Goal: Navigation & Orientation: Find specific page/section

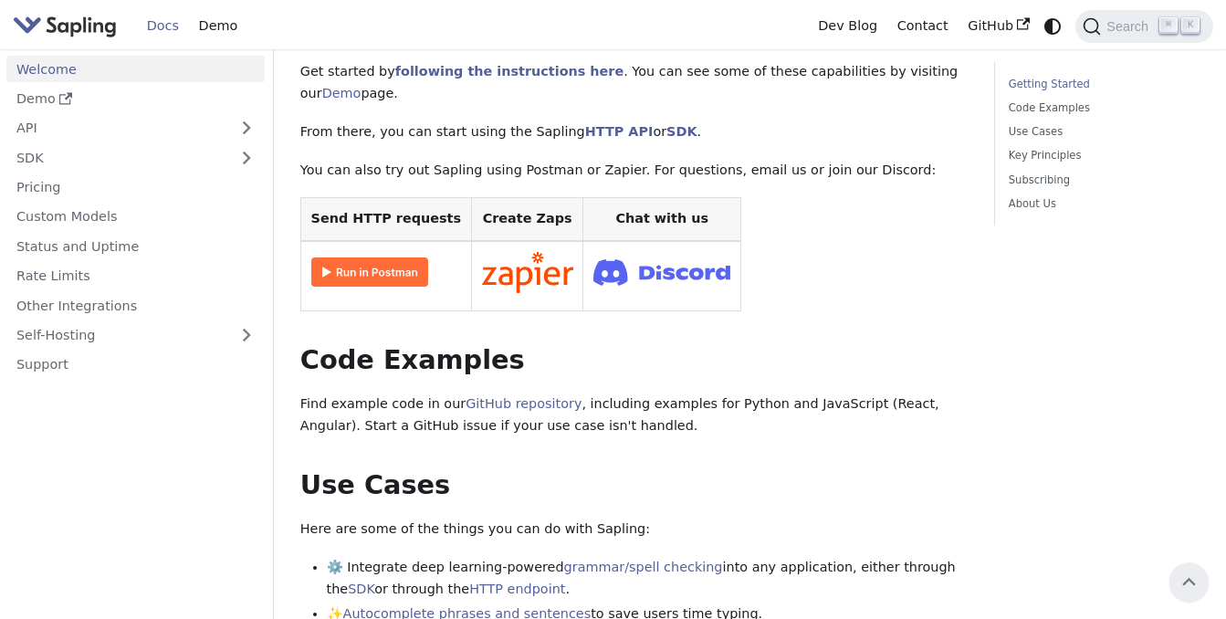
scroll to position [337, 0]
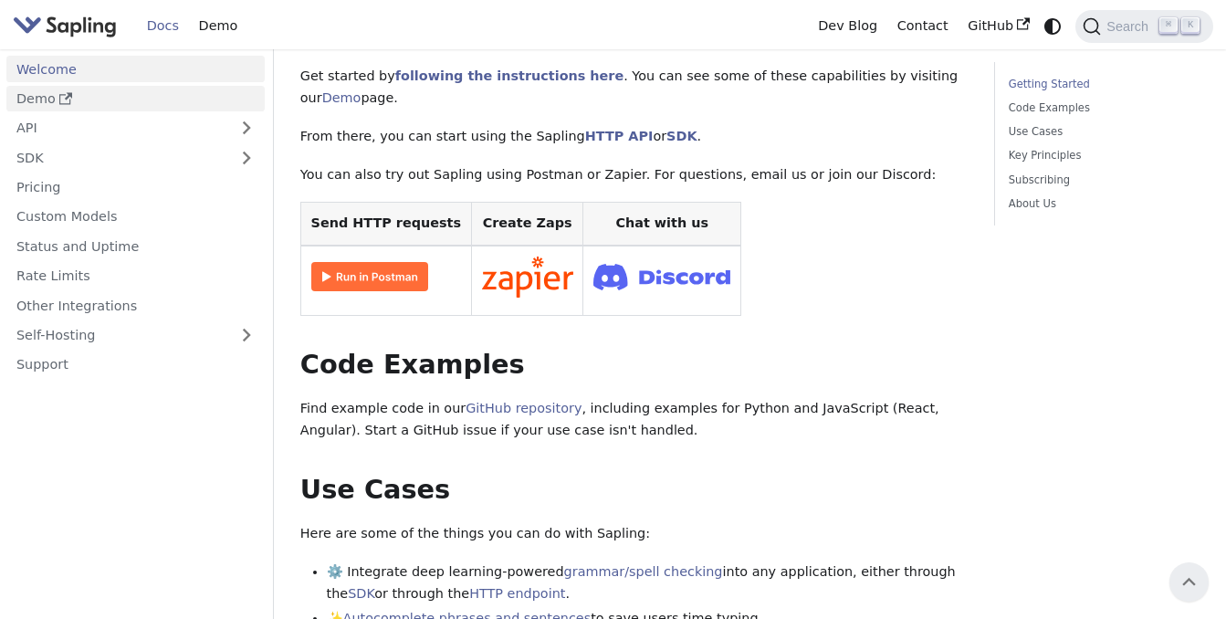
click at [71, 92] on link "Demo" at bounding box center [135, 99] width 258 height 26
